Goal: Information Seeking & Learning: Learn about a topic

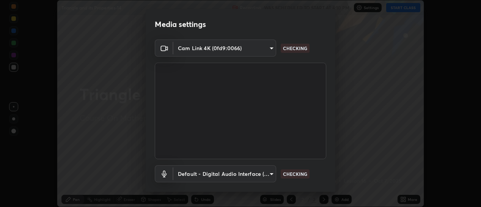
scroll to position [42, 0]
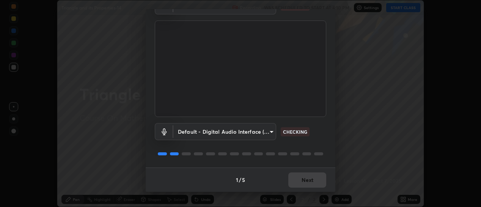
click at [307, 175] on div "1 / 5 Next" at bounding box center [241, 179] width 190 height 24
click at [308, 179] on div "1 / 5 Next" at bounding box center [241, 179] width 190 height 24
click at [310, 160] on div "Default - Digital Audio Interface (2- Cam Link 4K) (0fd9:0066) default WORKING" at bounding box center [240, 142] width 171 height 50
click at [309, 160] on div "Default - Digital Audio Interface (2- Cam Link 4K) (0fd9:0066) default WORKING" at bounding box center [240, 142] width 171 height 50
click at [314, 166] on div "Default - Digital Audio Interface (2- Cam Link 4K) (0fd9:0066) default WORKING" at bounding box center [240, 142] width 171 height 50
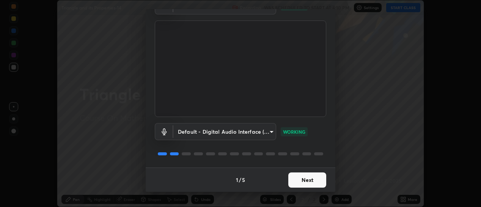
click at [311, 176] on button "Next" at bounding box center [307, 179] width 38 height 15
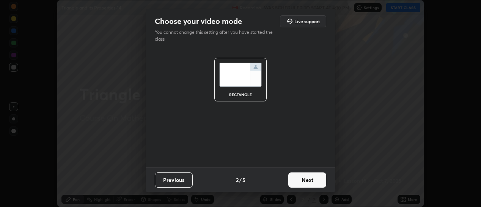
scroll to position [0, 0]
click at [311, 177] on button "Next" at bounding box center [307, 179] width 38 height 15
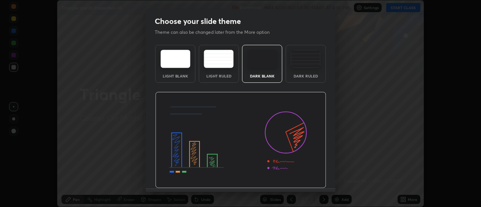
click at [310, 70] on div "Dark Ruled" at bounding box center [306, 64] width 40 height 38
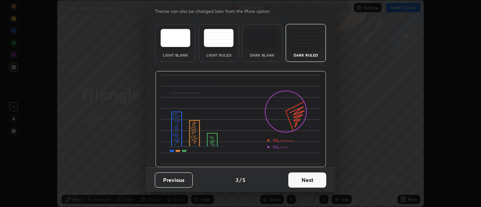
click at [312, 177] on button "Next" at bounding box center [307, 179] width 38 height 15
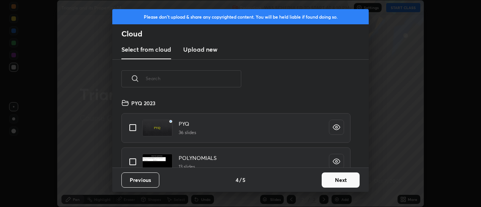
scroll to position [69, 244]
click at [233, 81] on input "text" at bounding box center [194, 78] width 96 height 32
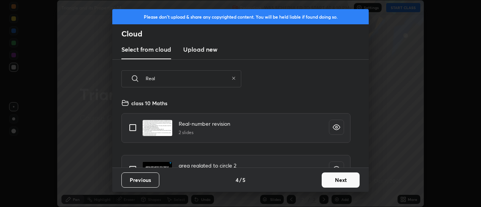
type input "Real"
click at [134, 128] on input "grid" at bounding box center [133, 128] width 16 height 16
checkbox input "true"
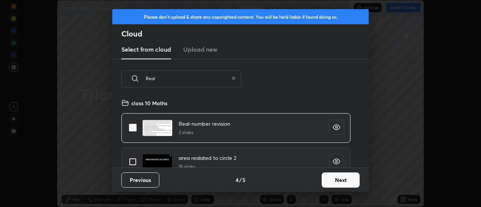
click at [335, 179] on button "Next" at bounding box center [341, 179] width 38 height 15
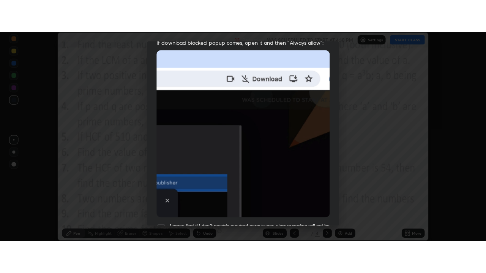
scroll to position [197, 0]
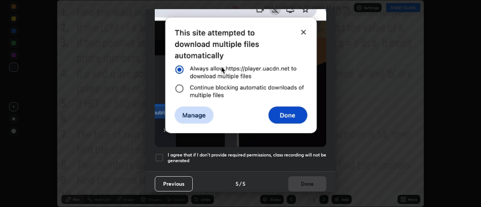
click at [313, 157] on h5 "I agree that if I don't provide required permissions, class recording will not …" at bounding box center [247, 158] width 159 height 12
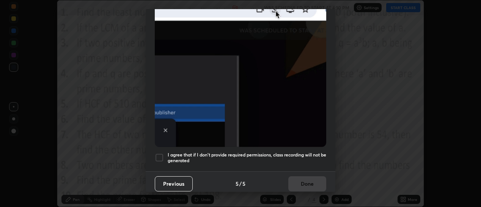
click at [310, 177] on button "Done" at bounding box center [307, 183] width 38 height 15
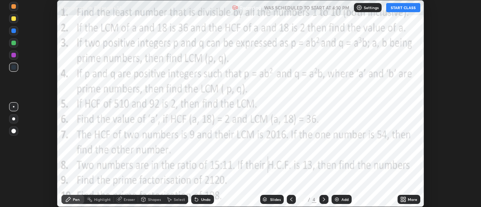
click at [412, 9] on button "START CLASS" at bounding box center [403, 7] width 34 height 9
click at [408, 197] on div "More" at bounding box center [412, 199] width 9 height 4
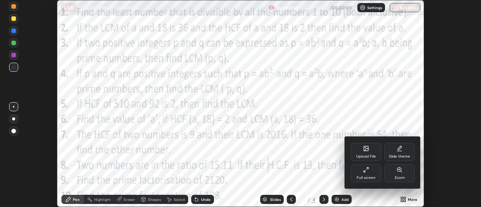
click at [371, 176] on div "Full screen" at bounding box center [366, 178] width 19 height 4
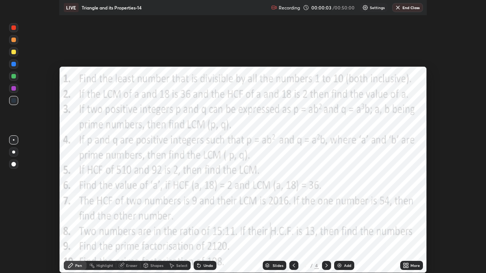
scroll to position [273, 486]
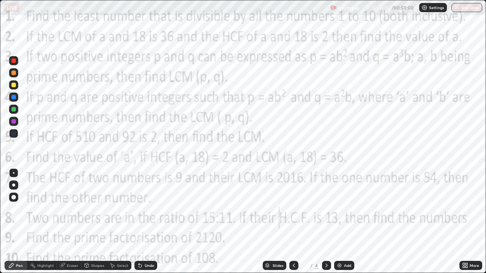
click at [344, 206] on div "Add" at bounding box center [347, 266] width 7 height 4
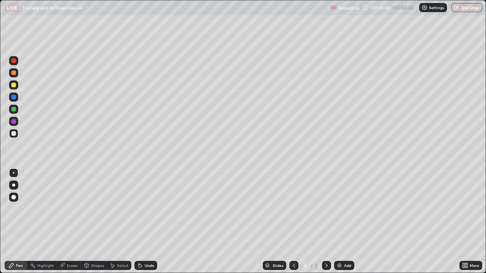
click at [16, 85] on div at bounding box center [13, 85] width 5 height 5
click at [90, 206] on div "Shapes" at bounding box center [94, 265] width 26 height 9
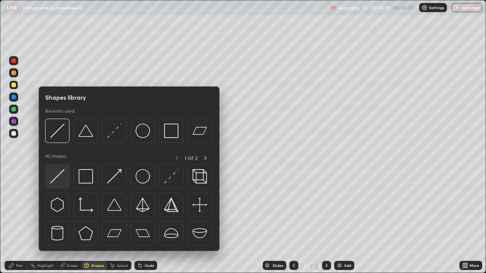
click at [57, 179] on img at bounding box center [57, 176] width 14 height 14
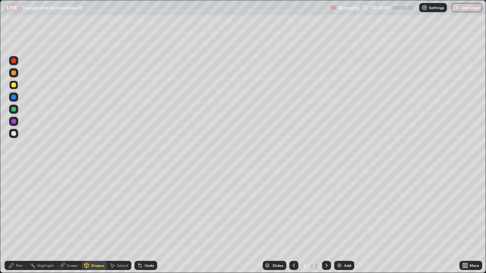
click at [19, 206] on div "Pen" at bounding box center [19, 266] width 7 height 4
click at [14, 185] on div at bounding box center [13, 185] width 3 height 3
click at [95, 206] on div "Shapes" at bounding box center [97, 266] width 13 height 4
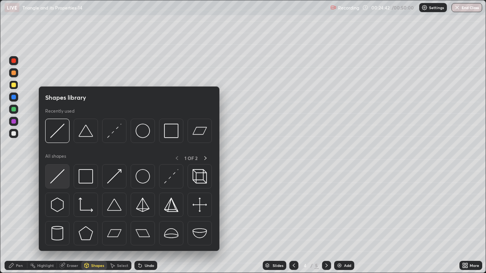
click at [60, 179] on img at bounding box center [57, 176] width 14 height 14
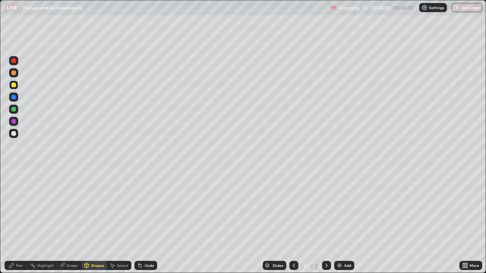
click at [96, 206] on div "Shapes" at bounding box center [97, 266] width 13 height 4
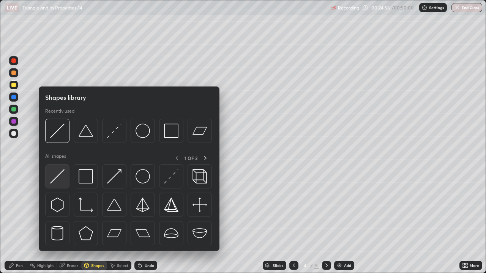
click at [63, 177] on img at bounding box center [57, 176] width 14 height 14
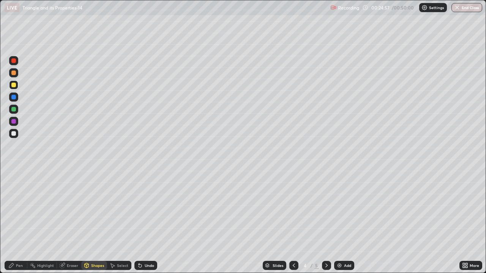
click at [95, 206] on div "Shapes" at bounding box center [97, 266] width 13 height 4
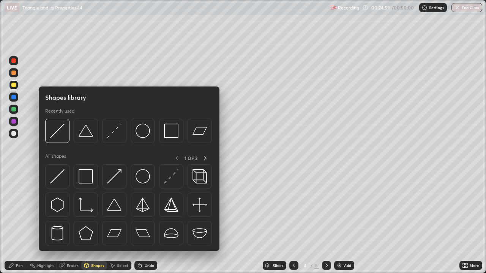
click at [20, 206] on div "Pen" at bounding box center [19, 266] width 7 height 4
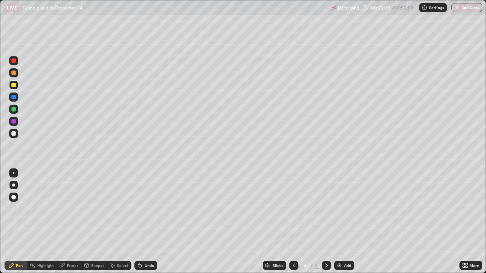
click at [14, 110] on div at bounding box center [13, 109] width 5 height 5
click at [96, 206] on div "Shapes" at bounding box center [97, 266] width 13 height 4
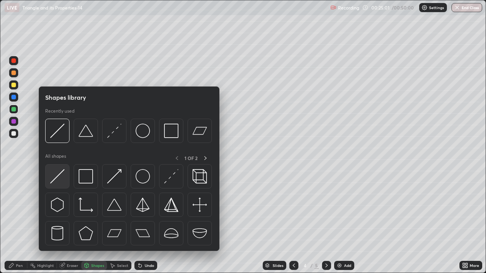
click at [62, 177] on img at bounding box center [57, 176] width 14 height 14
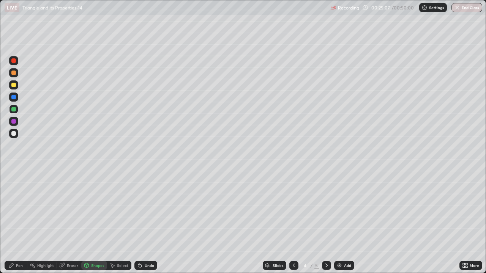
click at [17, 206] on div "Pen" at bounding box center [19, 266] width 7 height 4
click at [15, 74] on div at bounding box center [13, 73] width 5 height 5
click at [16, 74] on div at bounding box center [13, 73] width 5 height 5
click at [469, 8] on button "End Class" at bounding box center [466, 7] width 31 height 9
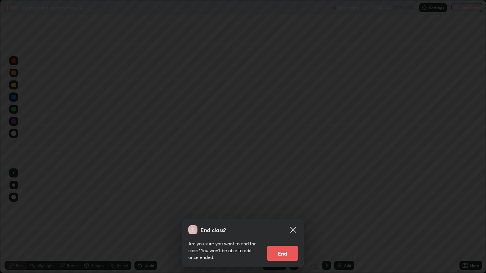
click at [281, 206] on button "End" at bounding box center [282, 253] width 30 height 15
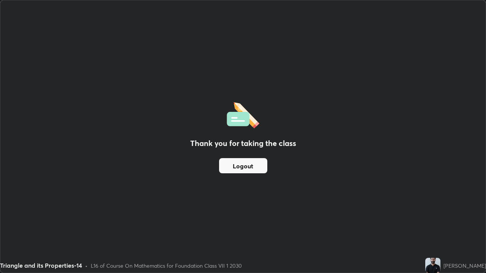
click at [250, 168] on button "Logout" at bounding box center [243, 165] width 48 height 15
